Goal: Transaction & Acquisition: Purchase product/service

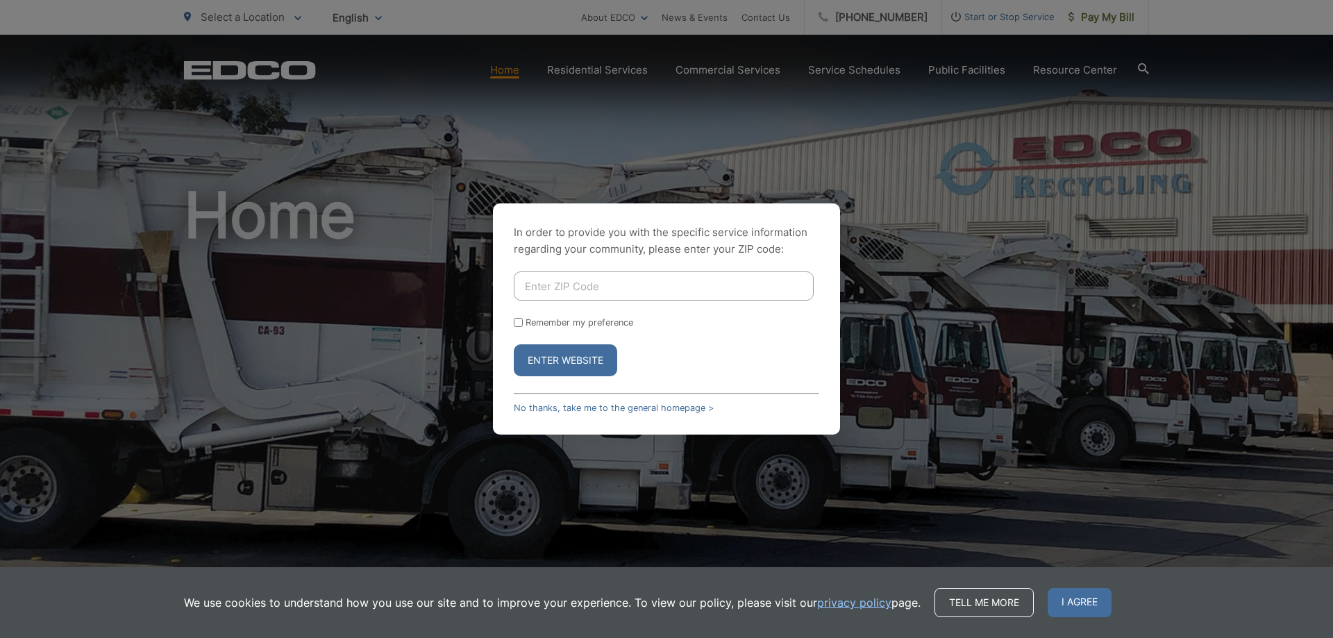
click at [606, 288] on input "Enter ZIP Code" at bounding box center [664, 285] width 300 height 29
type input "92028"
click at [514, 344] on button "Enter Website" at bounding box center [565, 360] width 103 height 32
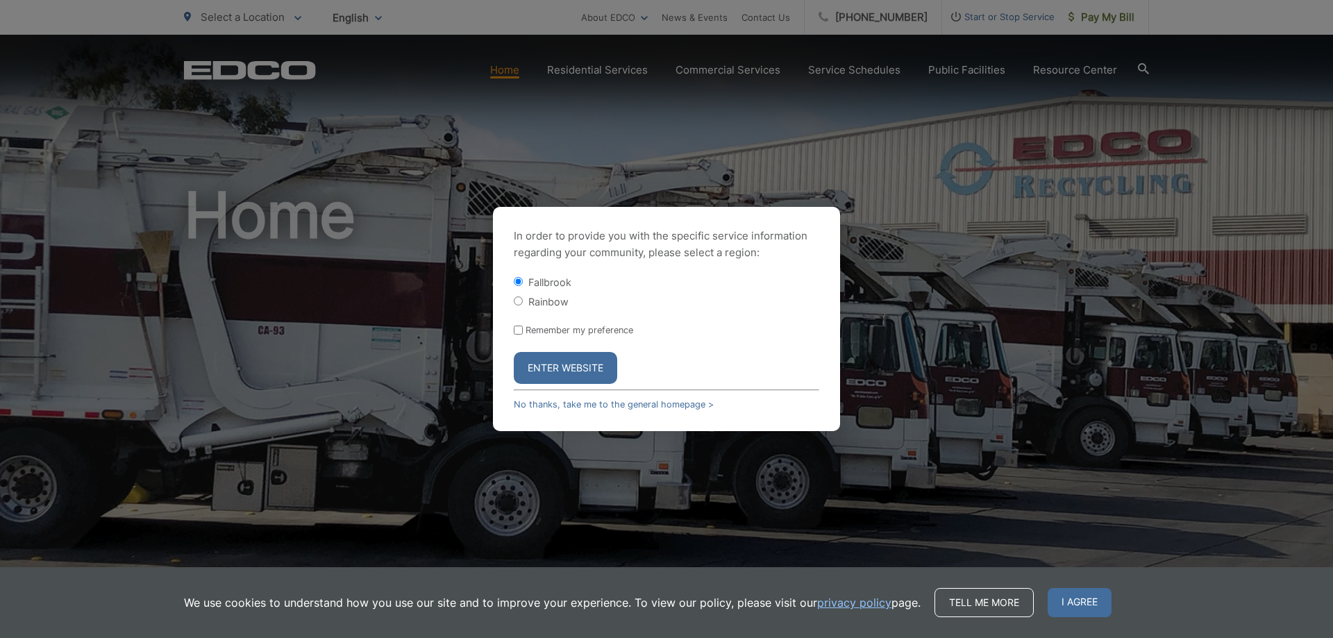
click at [568, 368] on button "Enter Website" at bounding box center [565, 368] width 103 height 32
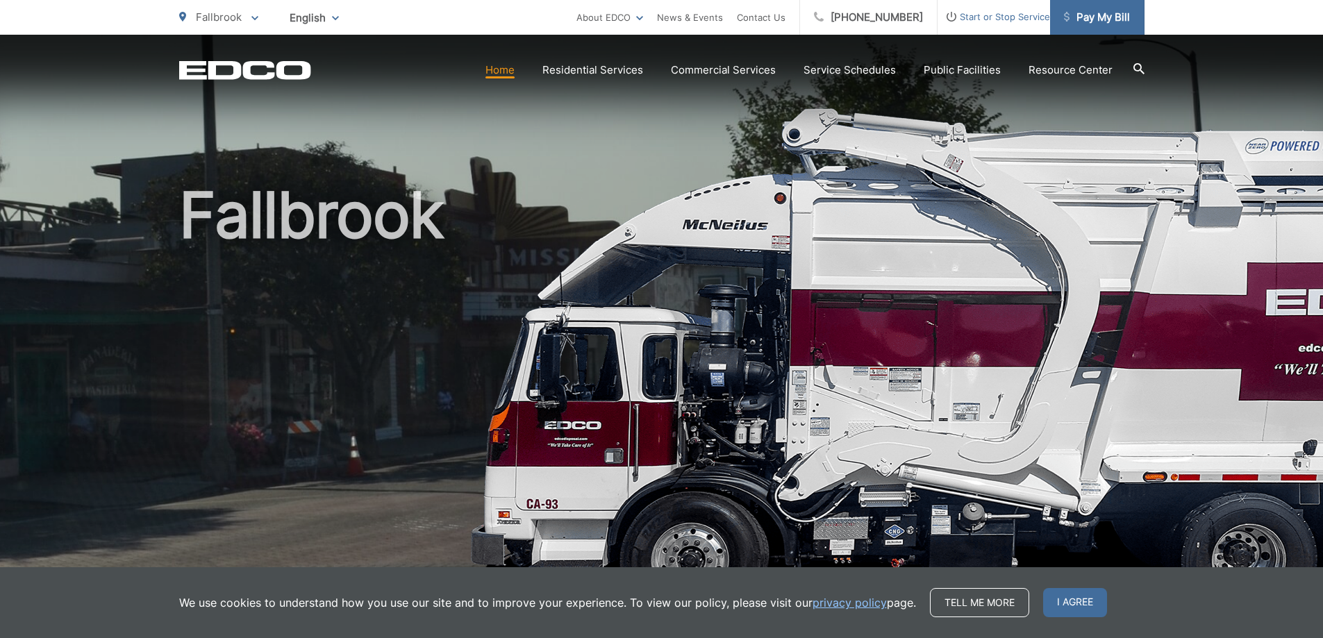
click at [1089, 19] on span "Pay My Bill" at bounding box center [1097, 17] width 66 height 17
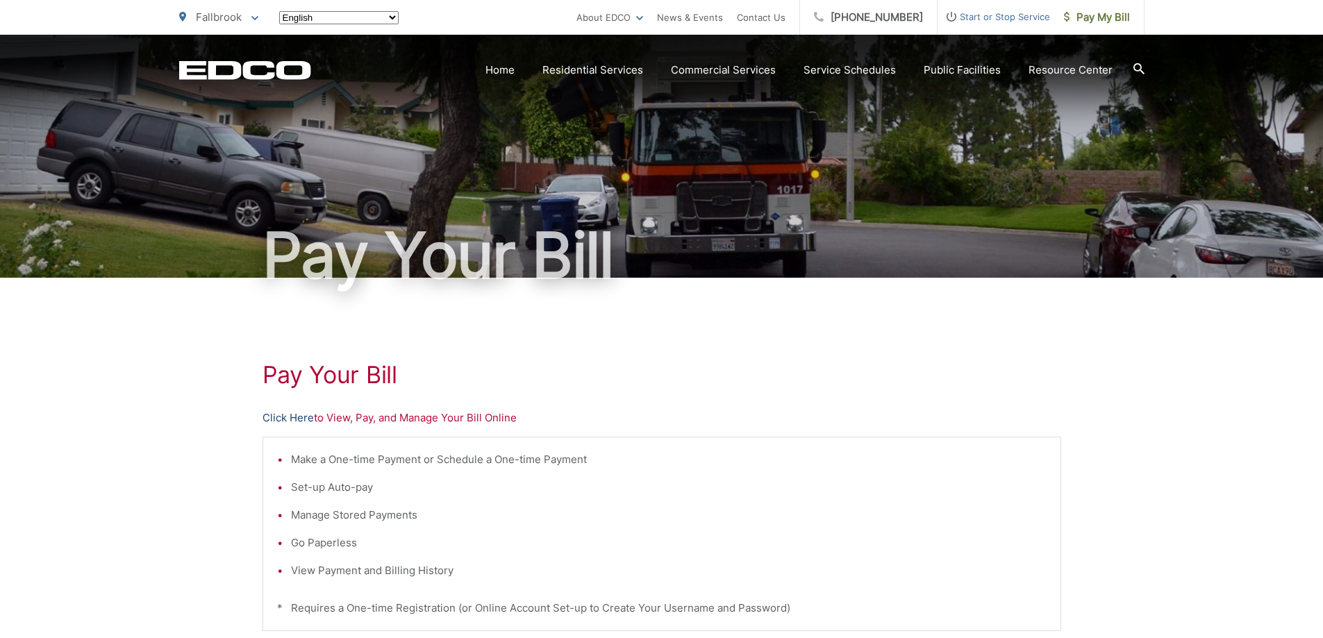
click at [288, 417] on link "Click Here" at bounding box center [287, 418] width 51 height 17
